Goal: Information Seeking & Learning: Learn about a topic

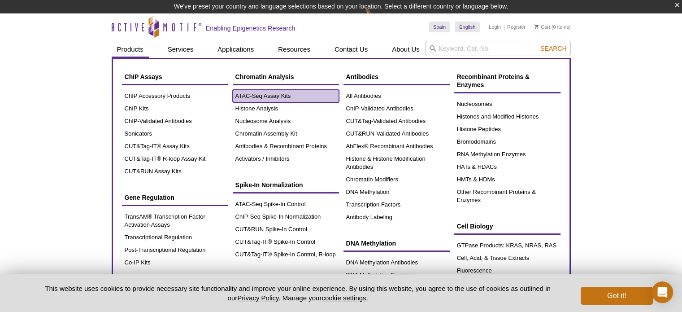
click at [265, 93] on link "ATAC-Seq Assay Kits" at bounding box center [286, 96] width 106 height 13
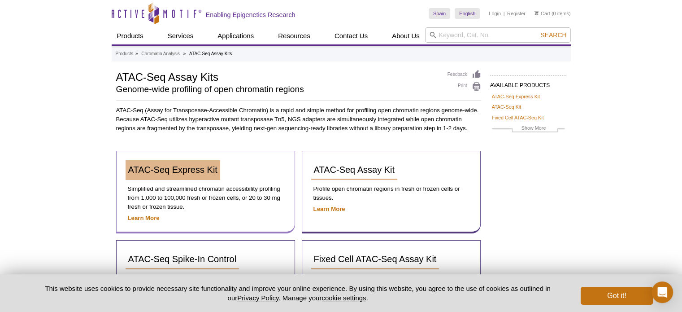
click at [182, 181] on div "ATAC-Seq Express Kit" at bounding box center [206, 173] width 160 height 26
click at [182, 170] on span "ATAC-Seq Express Kit" at bounding box center [172, 170] width 89 height 10
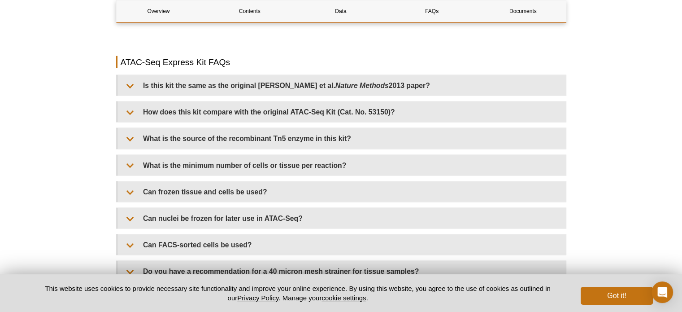
scroll to position [1832, 0]
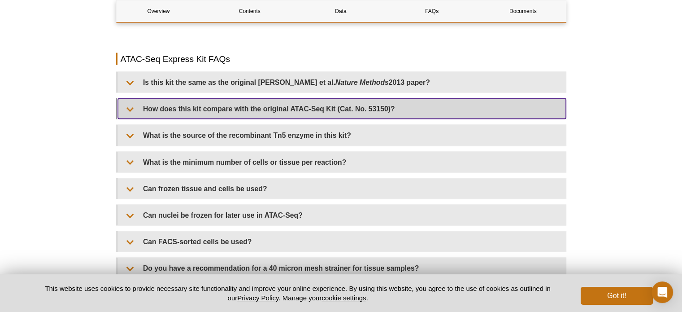
click at [550, 111] on summary "How does this kit compare with the original ATAC-Seq Kit (Cat. No. 53150)?" at bounding box center [342, 109] width 448 height 20
